Goal: Find specific page/section: Locate a particular part of the current website

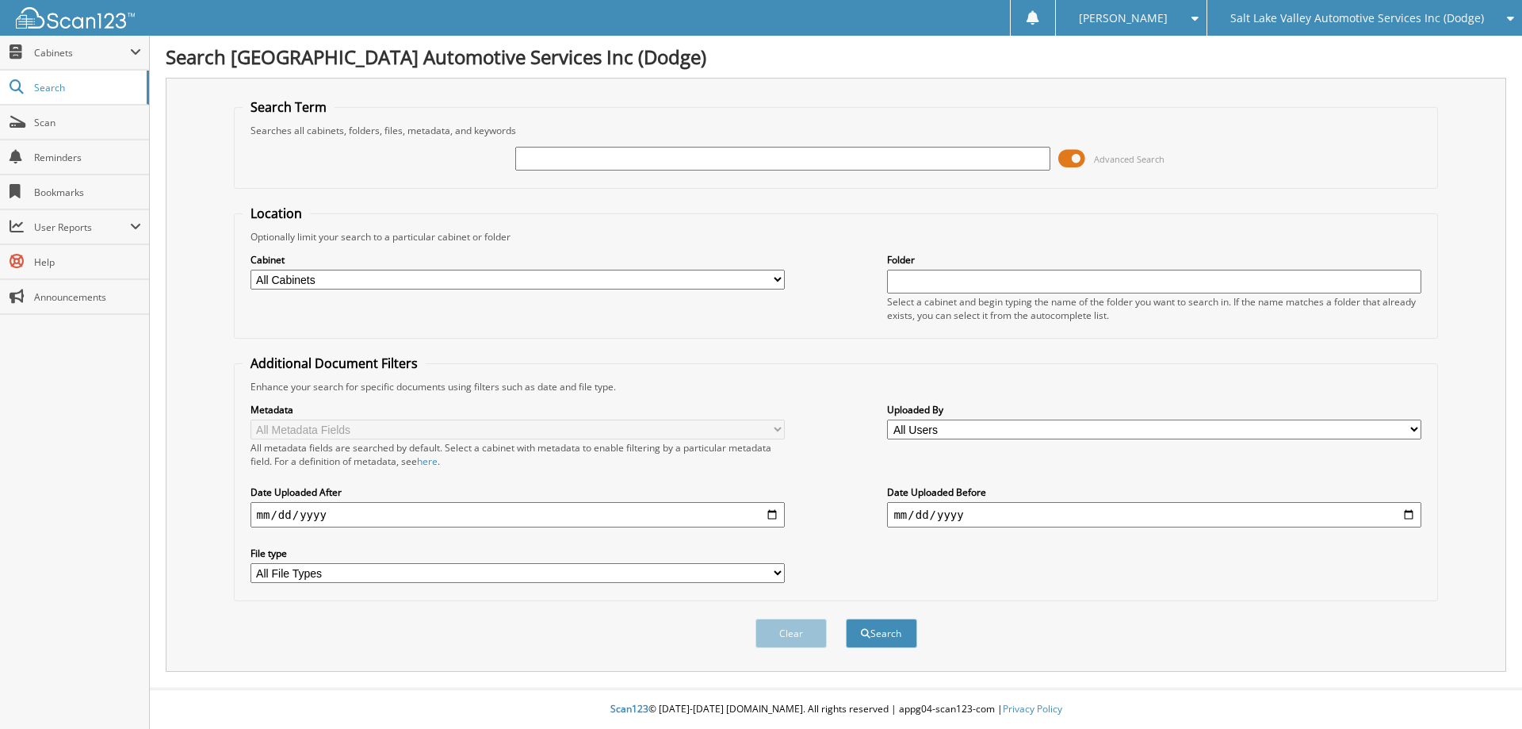
click at [1070, 163] on span at bounding box center [1071, 159] width 27 height 24
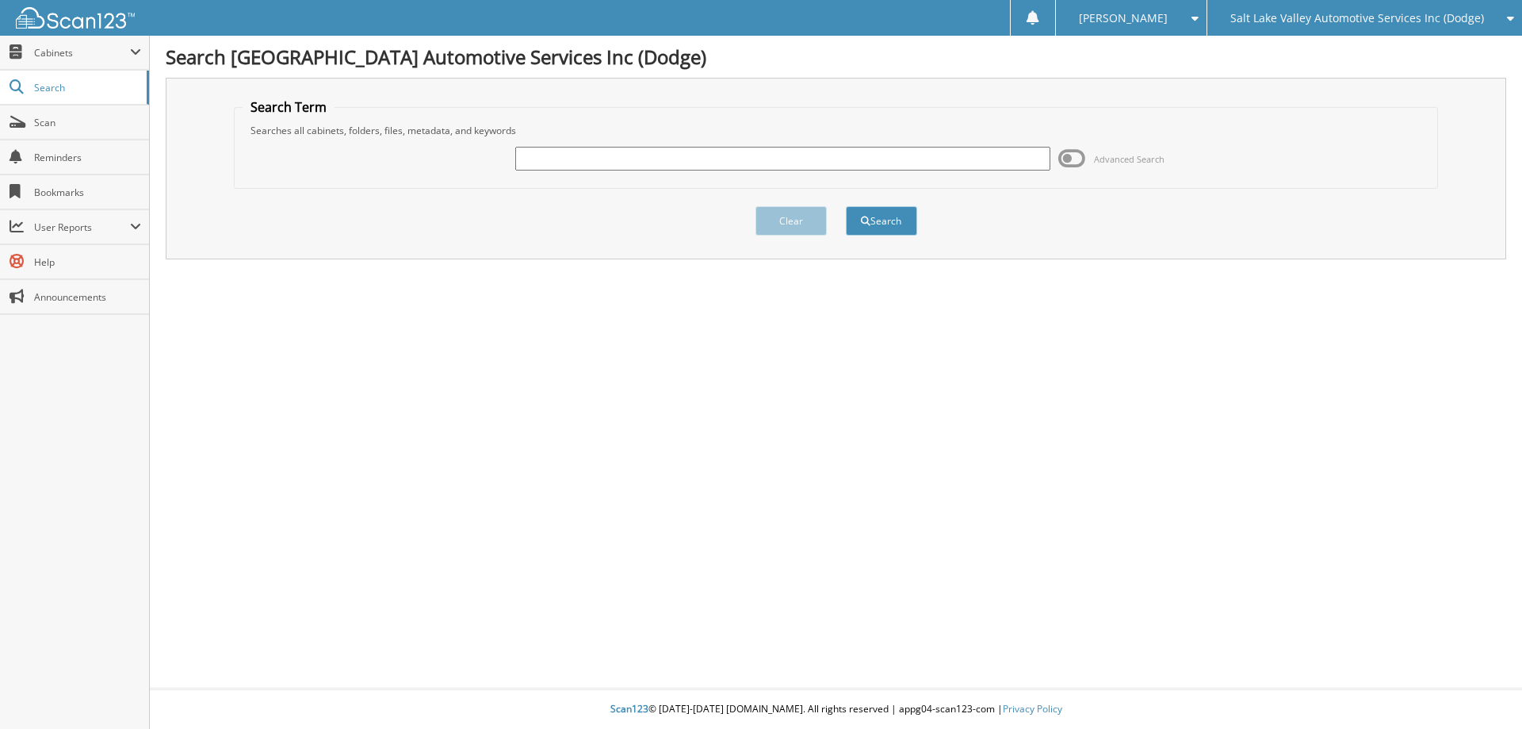
click at [895, 164] on input "text" at bounding box center [782, 159] width 534 height 24
type input "u01327b"
click at [846, 206] on button "Search" at bounding box center [881, 220] width 71 height 29
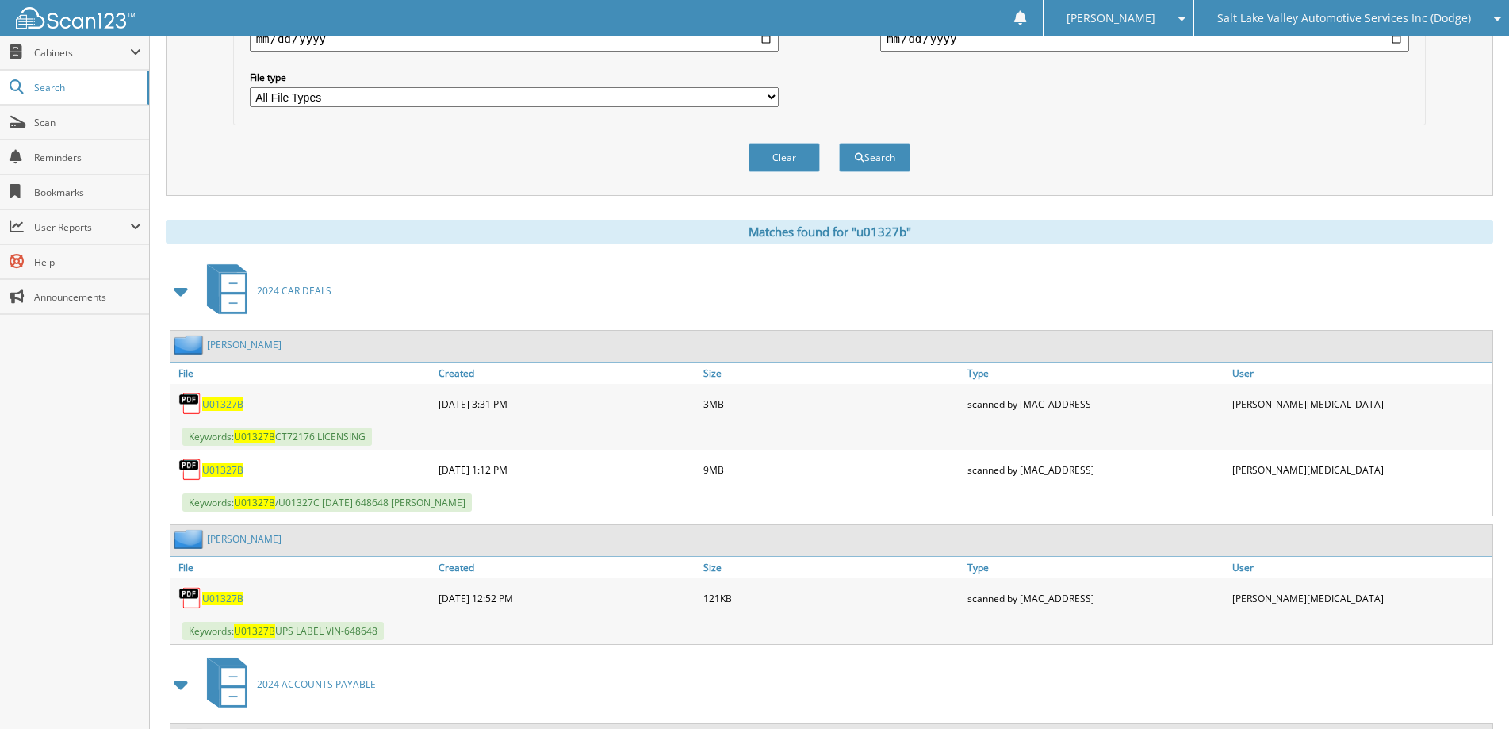
scroll to position [555, 0]
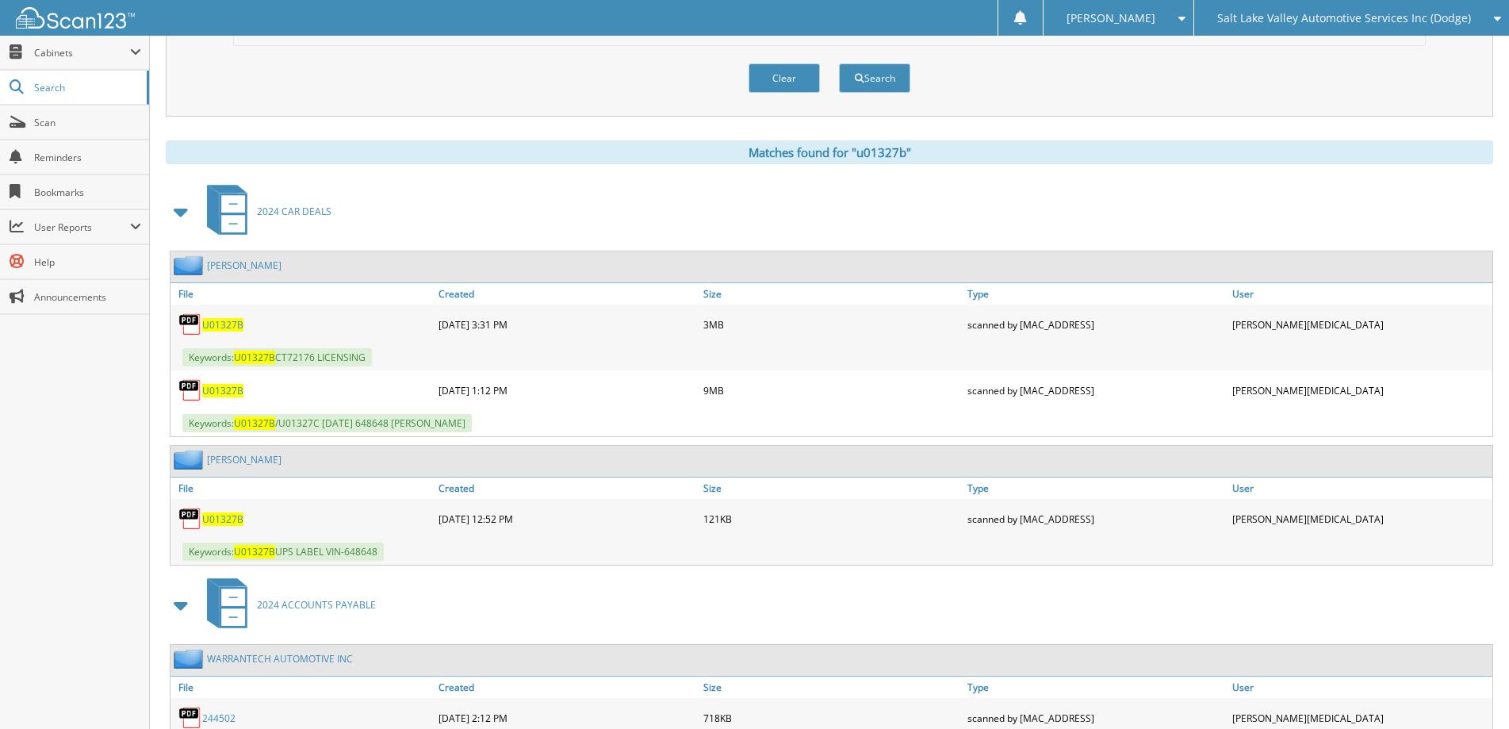
click at [217, 388] on span "U01327B" at bounding box center [222, 390] width 41 height 13
click at [1122, 18] on span "[PERSON_NAME]" at bounding box center [1110, 18] width 89 height 10
click at [1128, 76] on link "Logout" at bounding box center [1118, 77] width 150 height 28
